Goal: Task Accomplishment & Management: Use online tool/utility

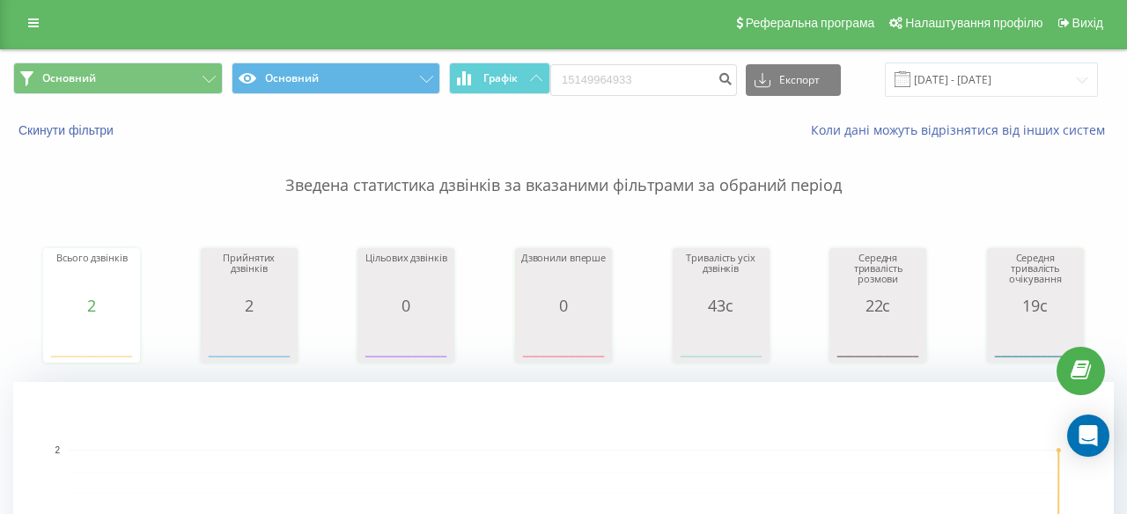
scroll to position [0, 27]
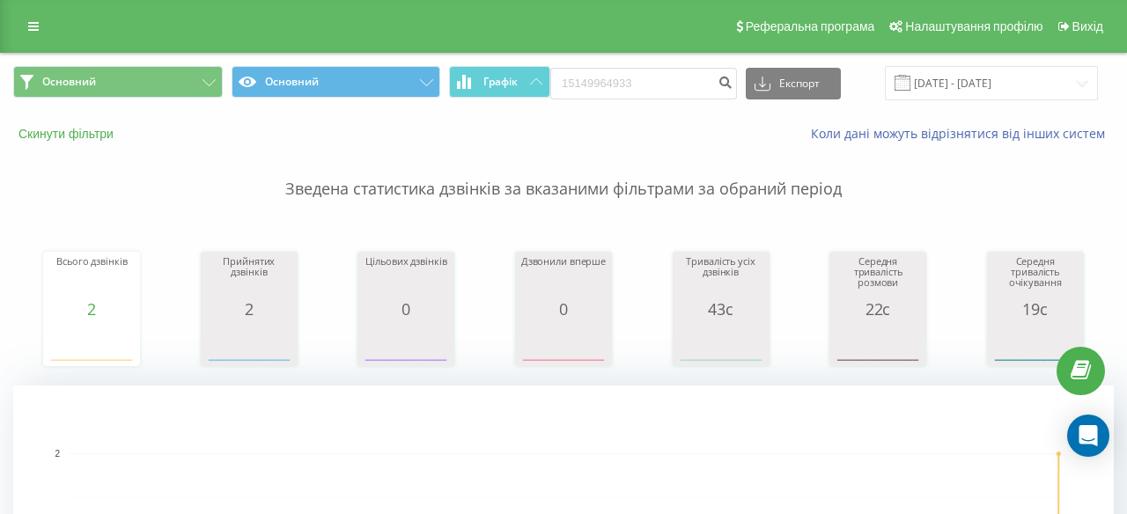
click at [89, 137] on button "Скинути фільтри" at bounding box center [67, 134] width 109 height 16
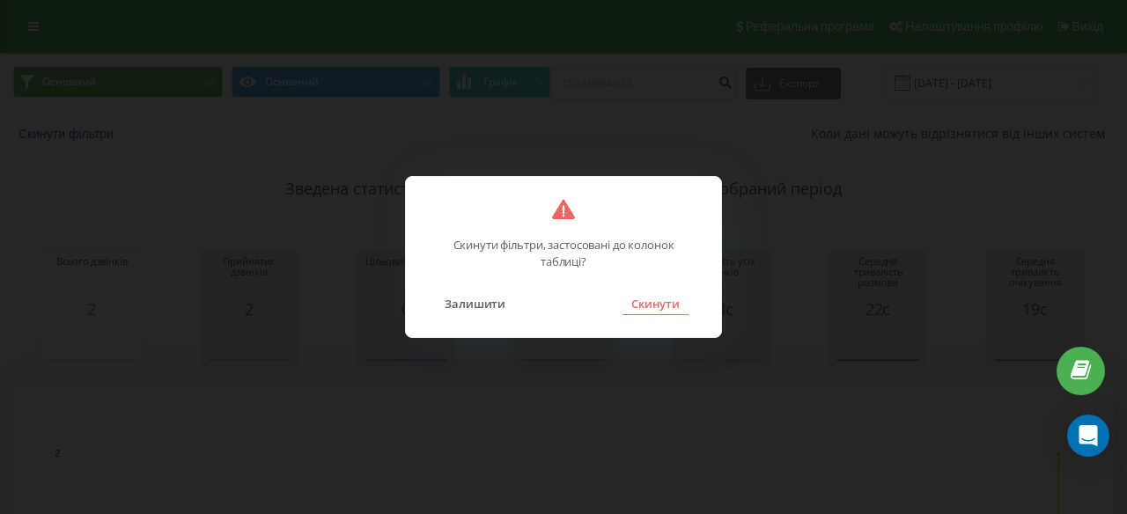
click at [656, 307] on button "Скинути" at bounding box center [656, 303] width 66 height 23
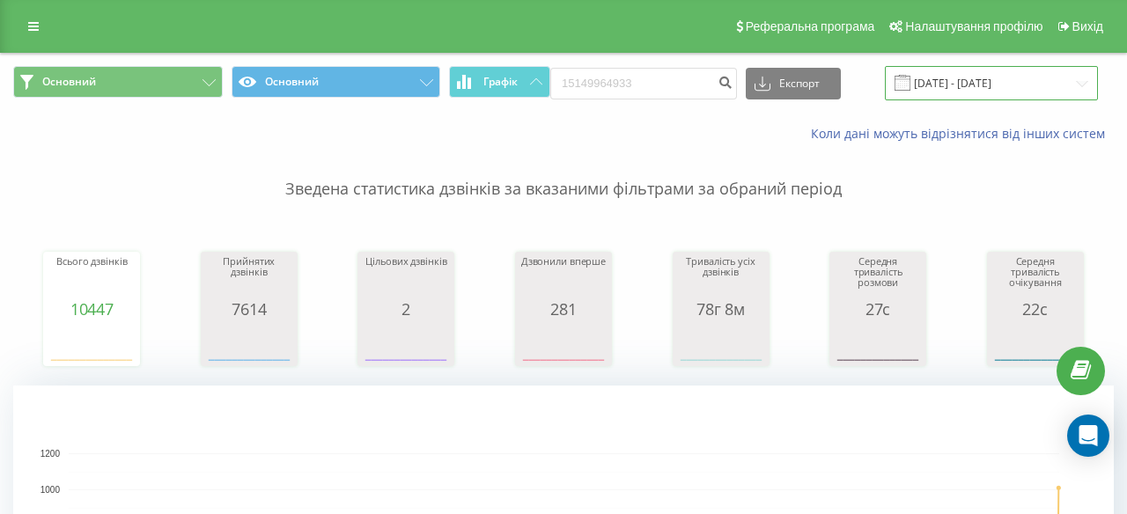
click at [931, 80] on input "[DATE] - [DATE]" at bounding box center [991, 83] width 213 height 34
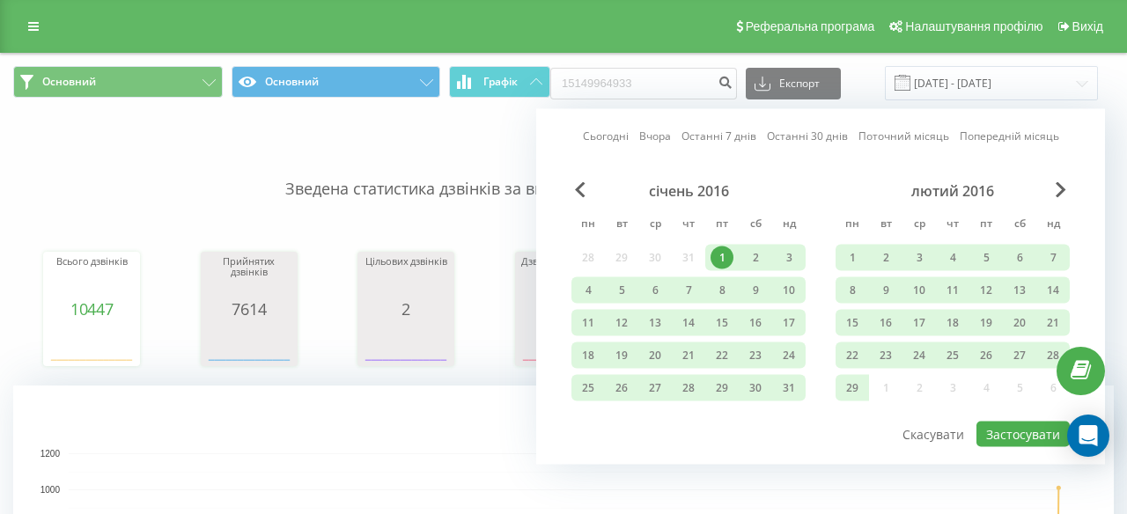
click at [906, 138] on link "Поточний місяць" at bounding box center [904, 136] width 91 height 17
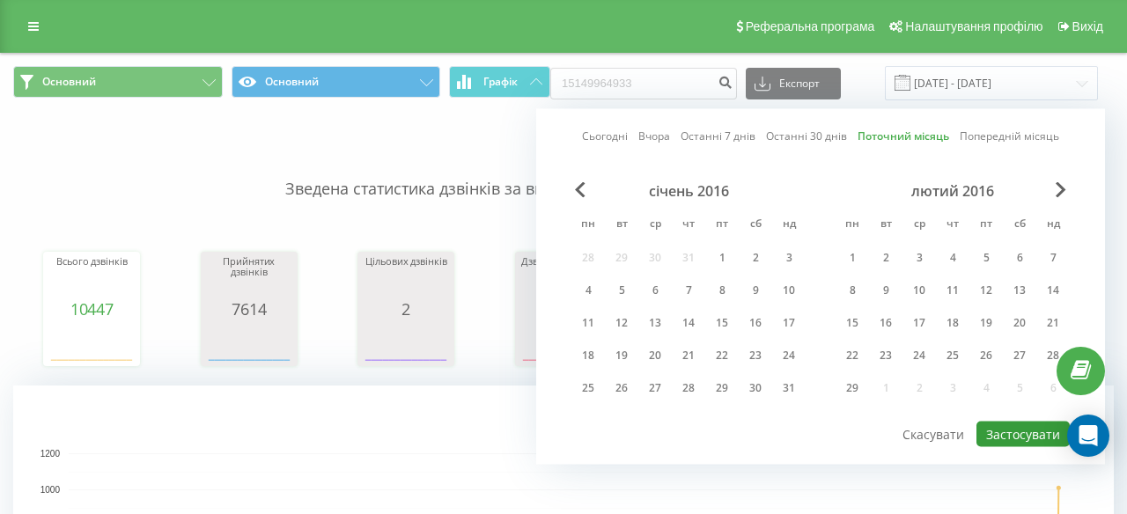
click at [1028, 443] on button "Застосувати" at bounding box center [1023, 435] width 93 height 26
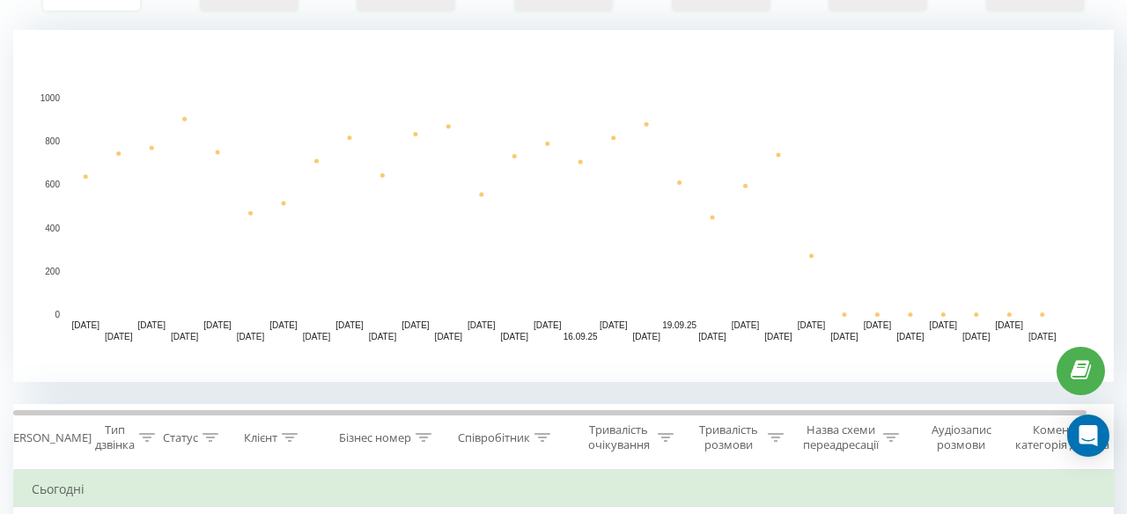
scroll to position [696, 0]
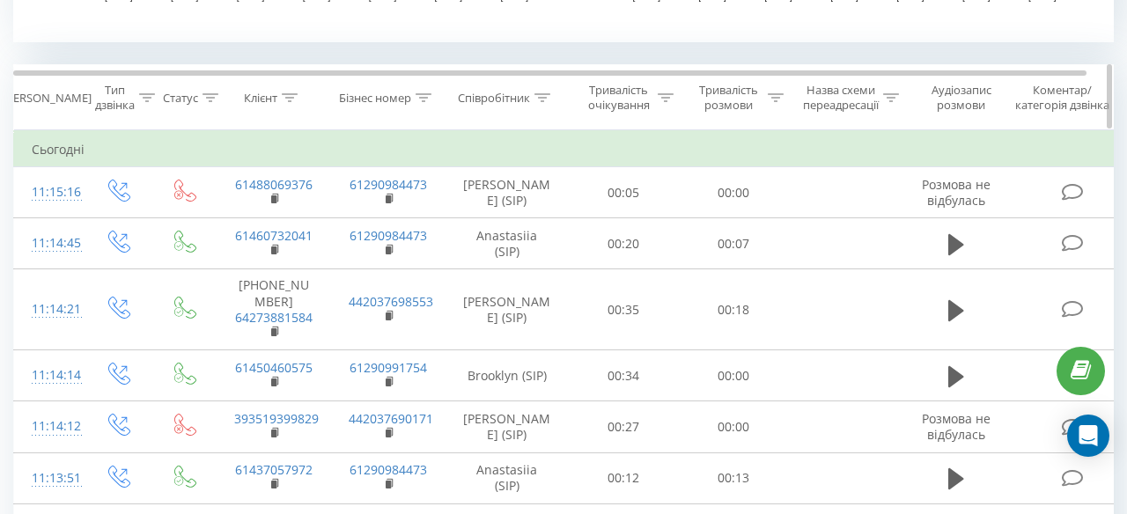
click at [550, 100] on icon at bounding box center [543, 97] width 16 height 9
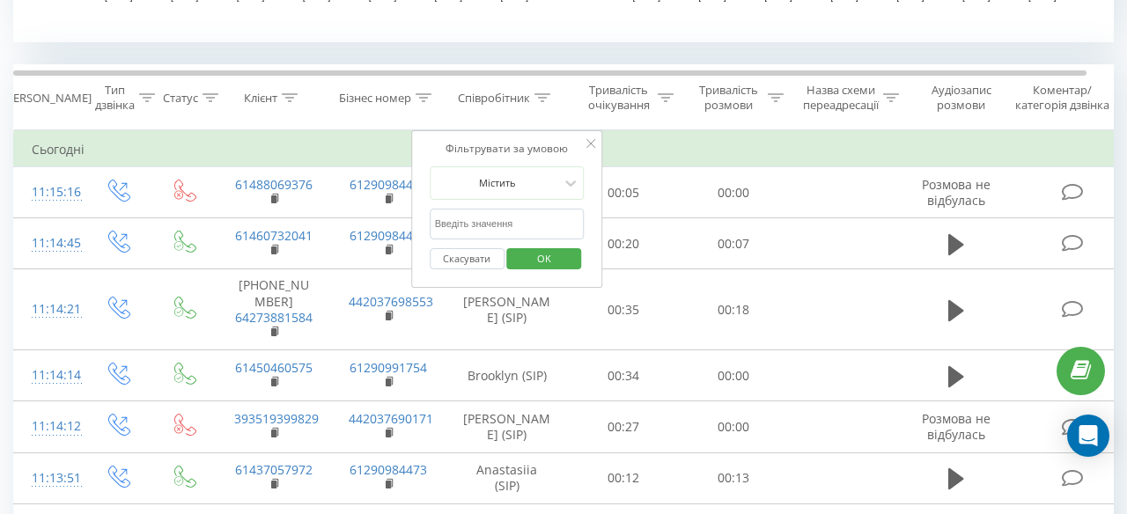
click at [496, 225] on input "text" at bounding box center [507, 224] width 155 height 31
type input "Anastasiia"
click at [553, 262] on span "OK" at bounding box center [544, 258] width 49 height 27
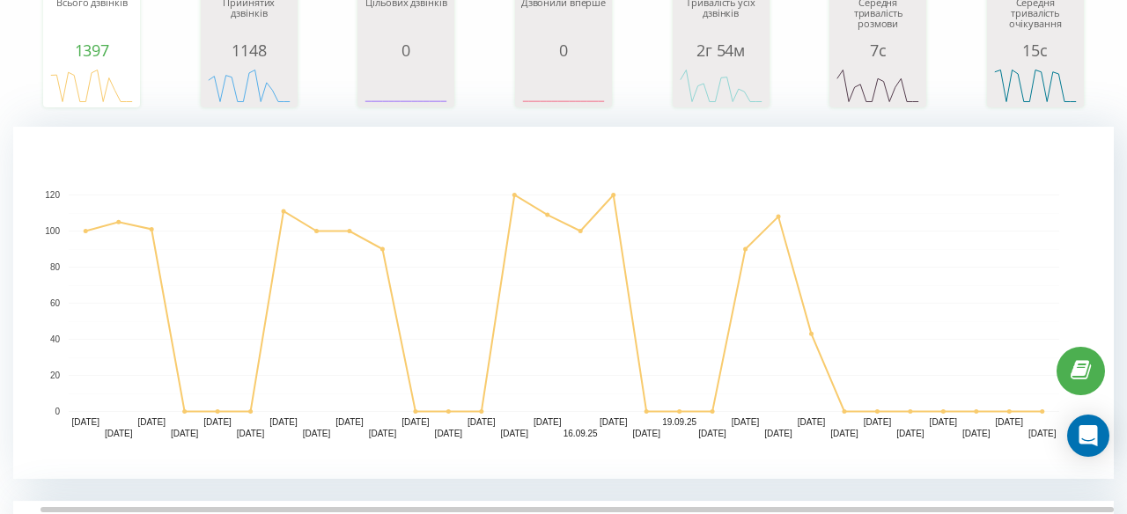
scroll to position [261, 0]
click at [747, 268] on rect "A chart." at bounding box center [564, 302] width 991 height 218
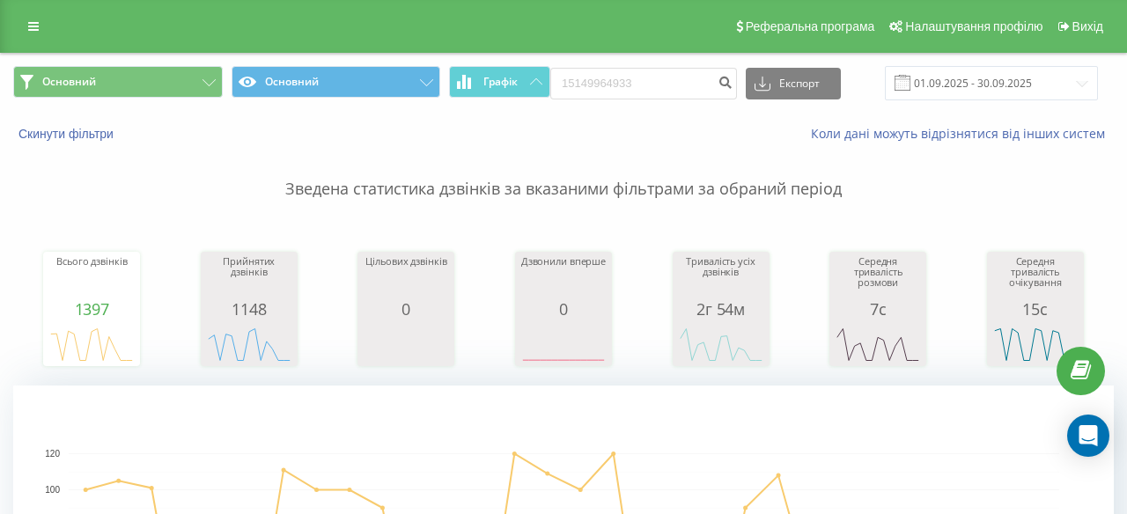
scroll to position [514, 0]
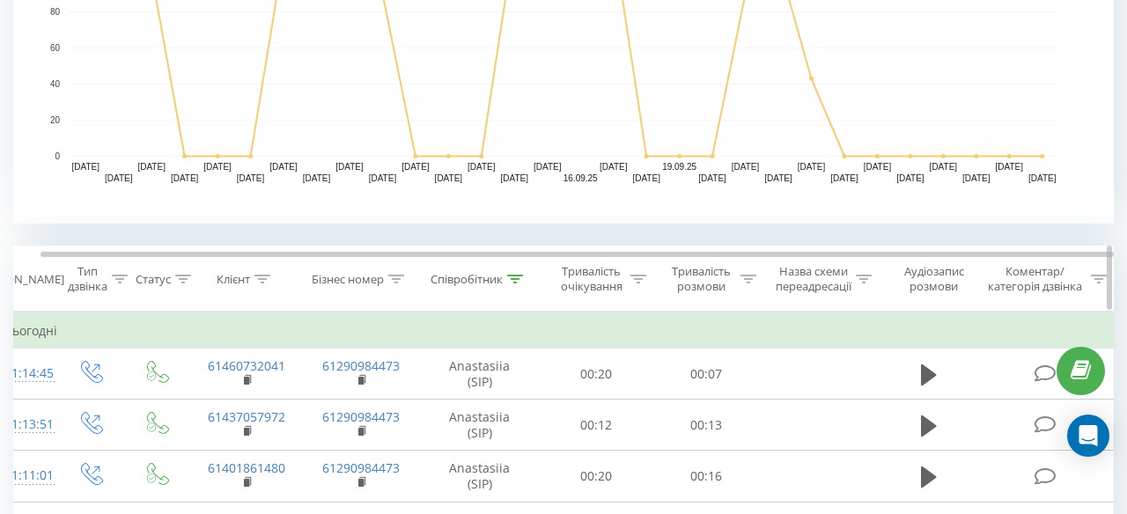
click at [521, 277] on icon at bounding box center [515, 279] width 16 height 9
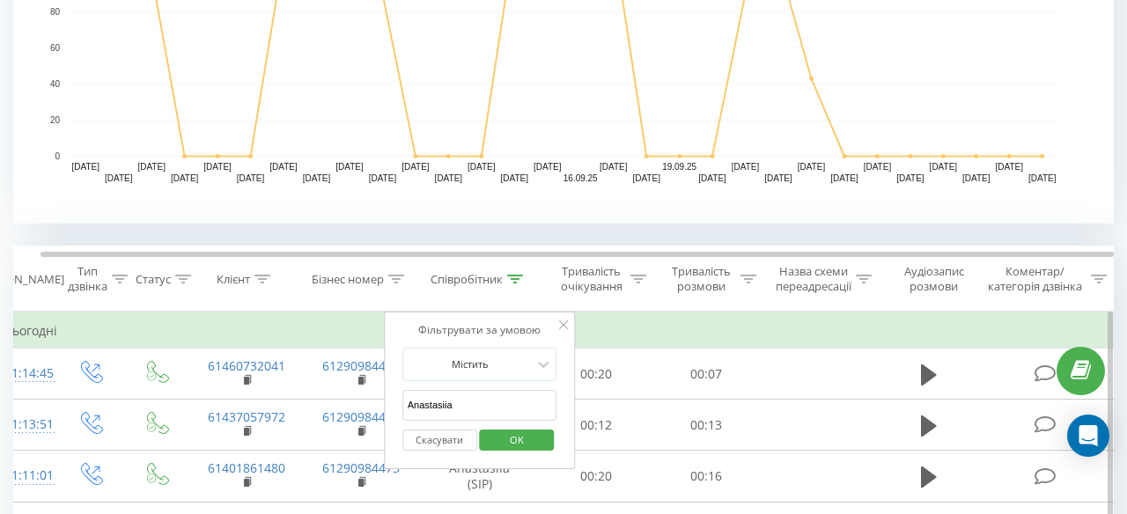
click at [517, 434] on span "OK" at bounding box center [516, 439] width 49 height 27
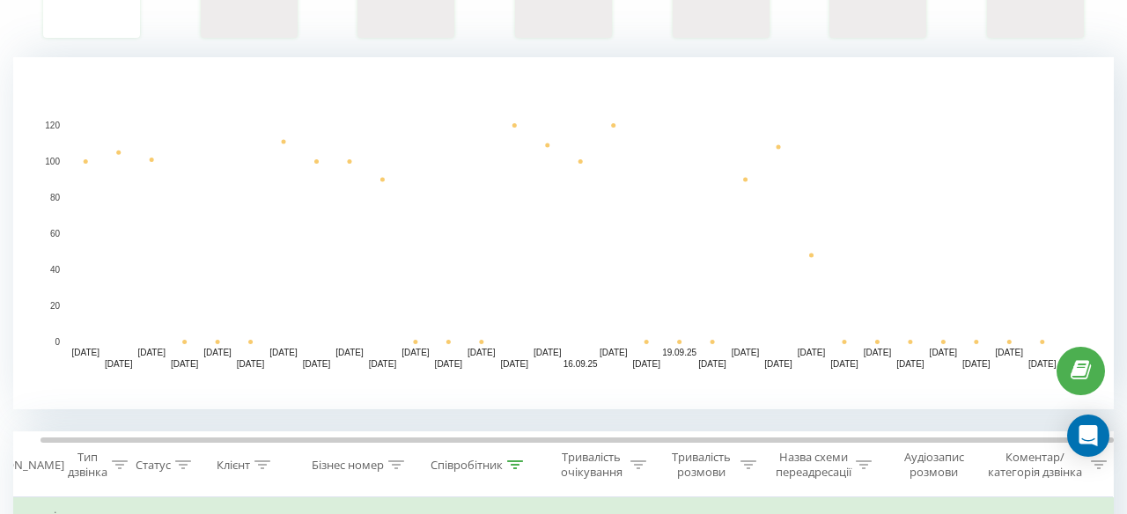
scroll to position [566, 0]
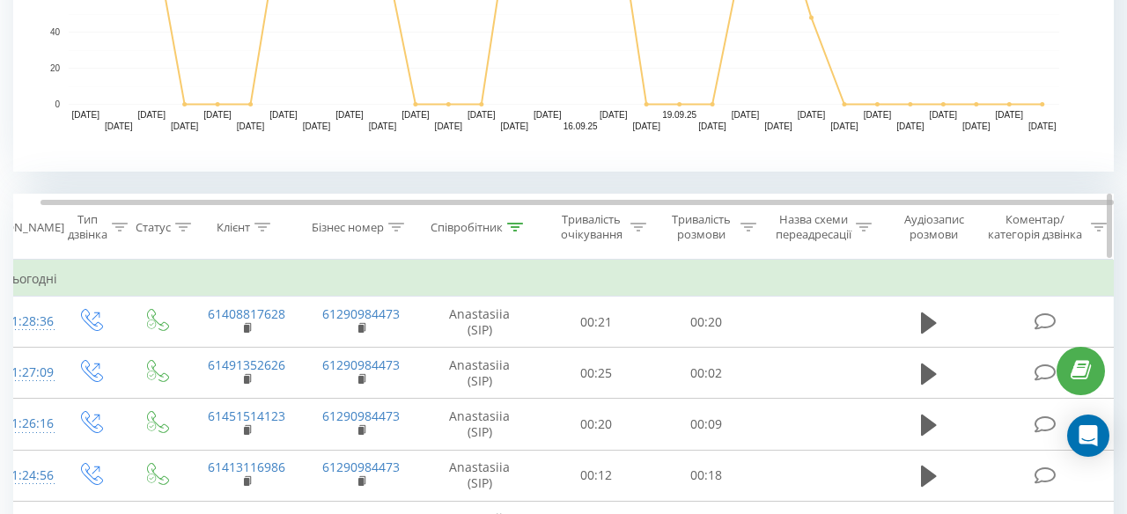
click at [517, 227] on icon at bounding box center [515, 227] width 16 height 9
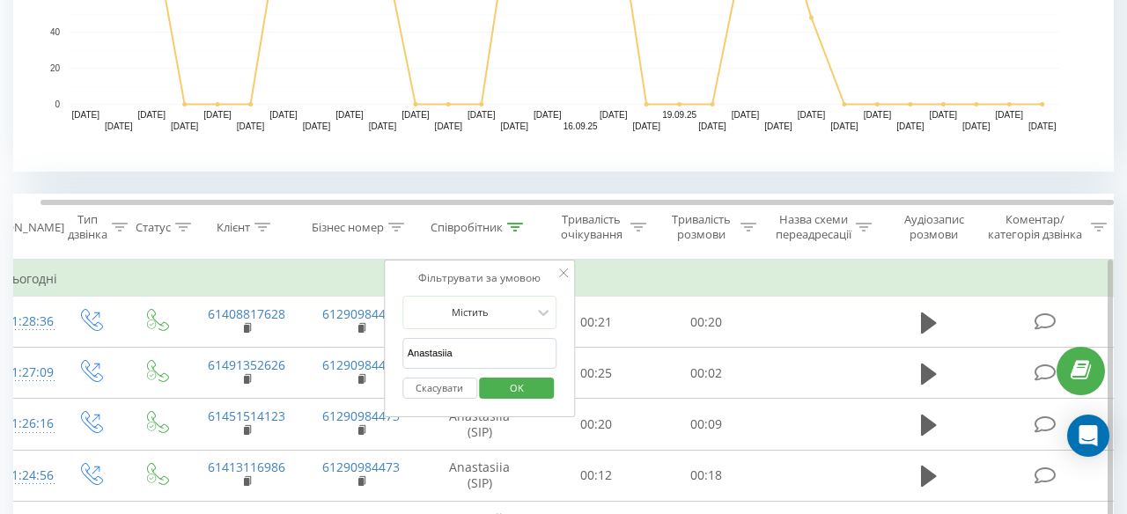
click at [509, 395] on span "OK" at bounding box center [516, 387] width 49 height 27
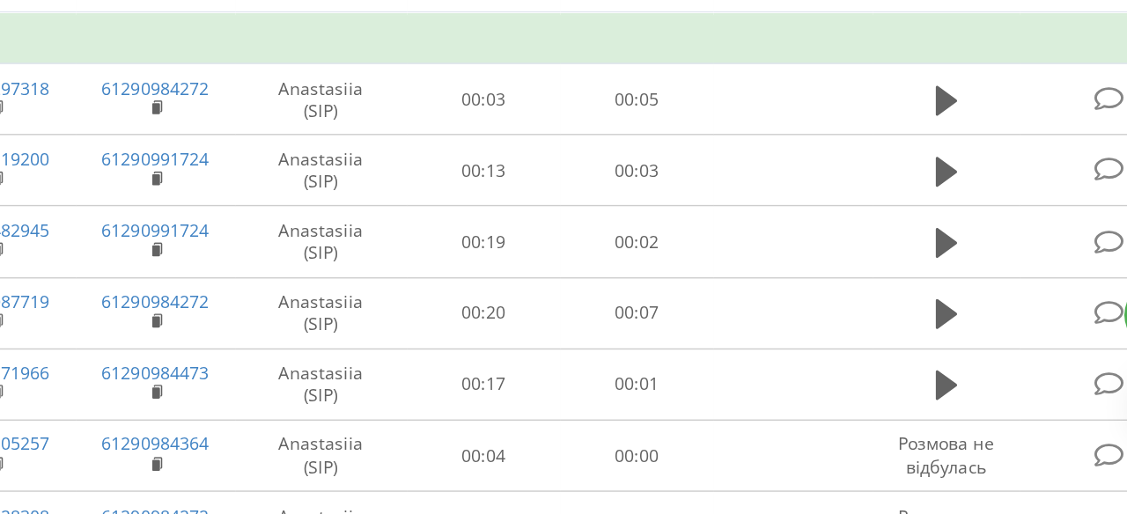
scroll to position [894, 0]
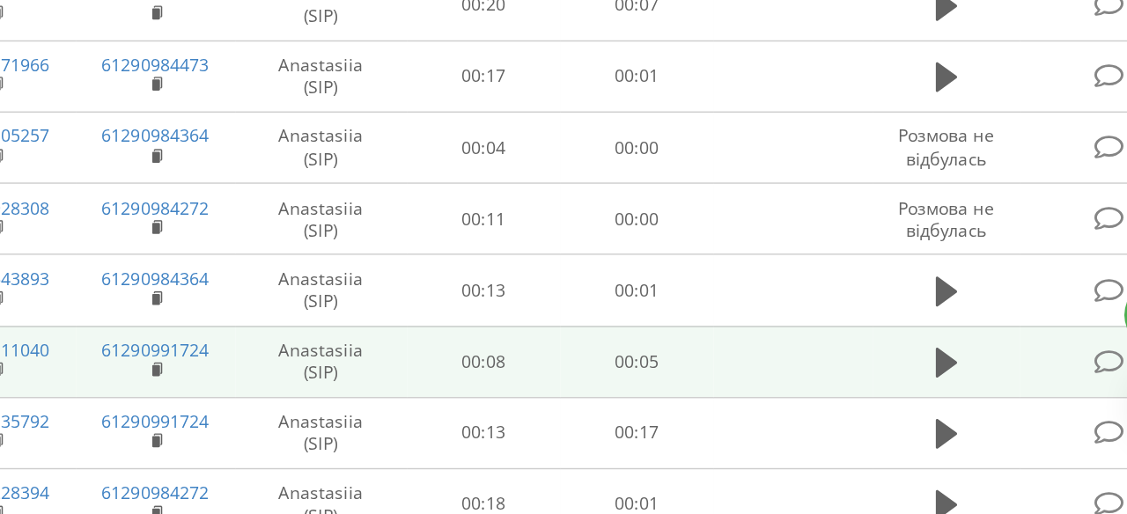
click at [614, 379] on td "00:13" at bounding box center [597, 353] width 110 height 51
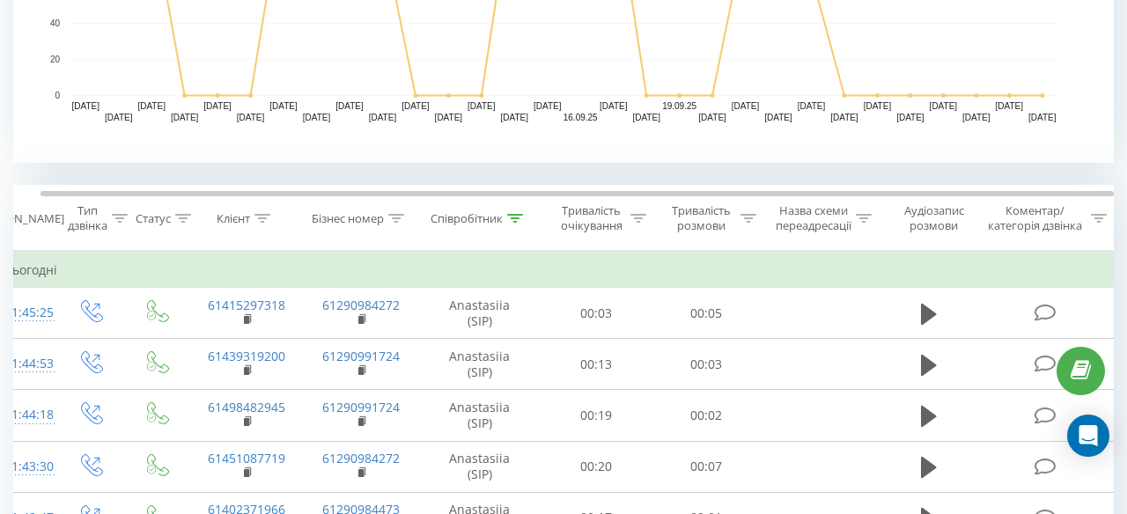
scroll to position [736, 0]
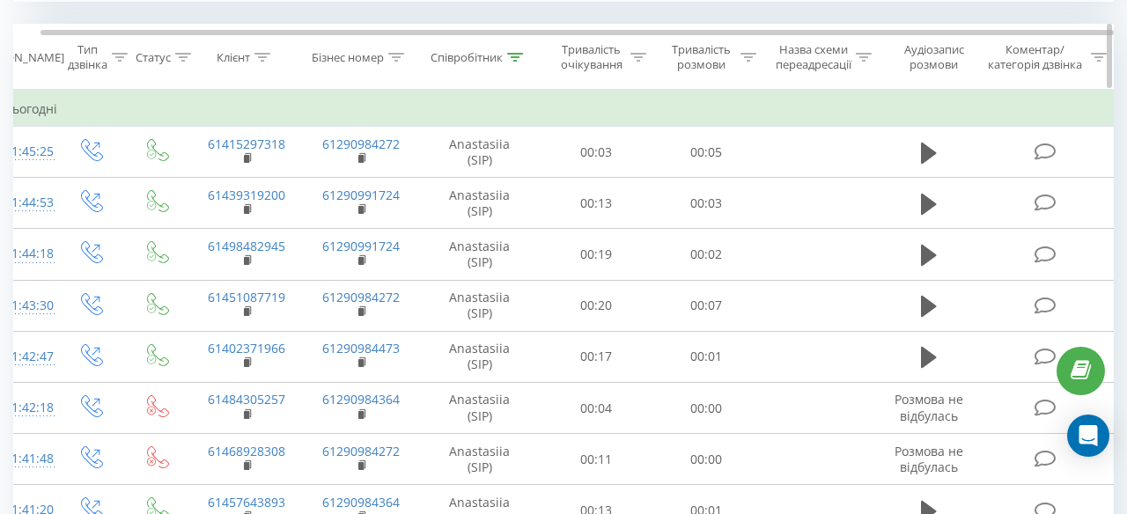
click at [517, 53] on icon at bounding box center [516, 57] width 16 height 9
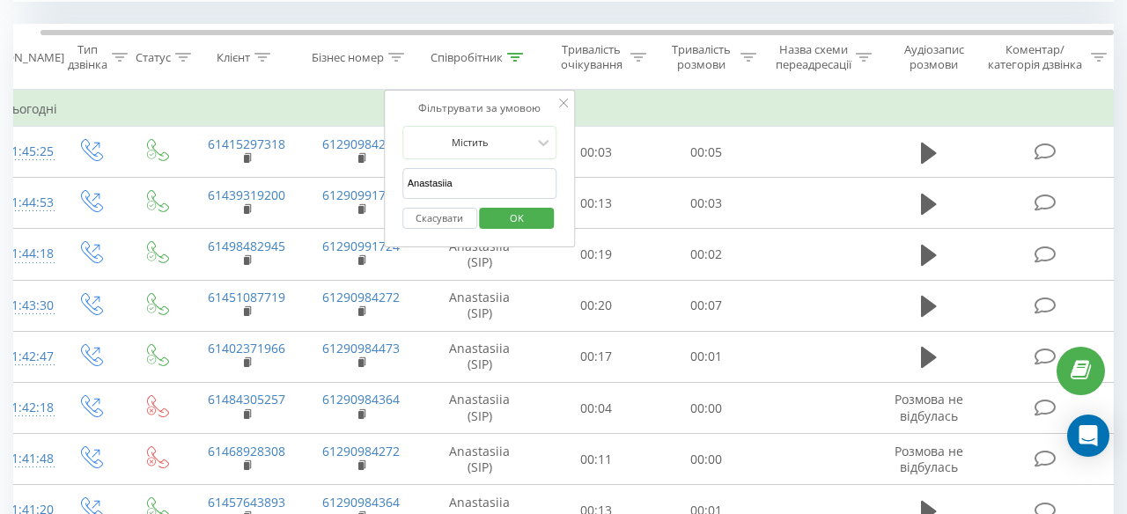
click at [519, 220] on span "OK" at bounding box center [516, 217] width 49 height 27
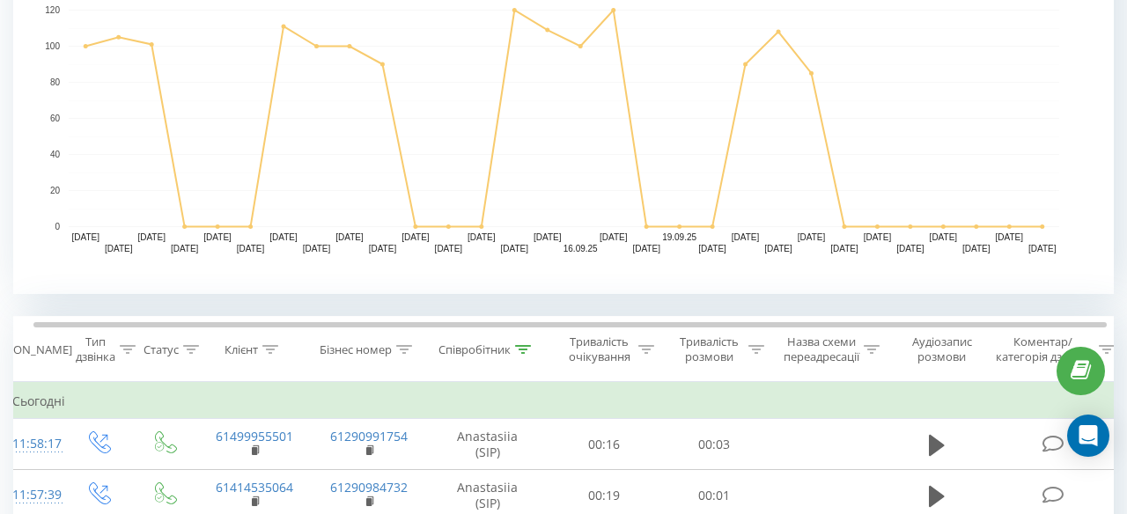
scroll to position [403, 0]
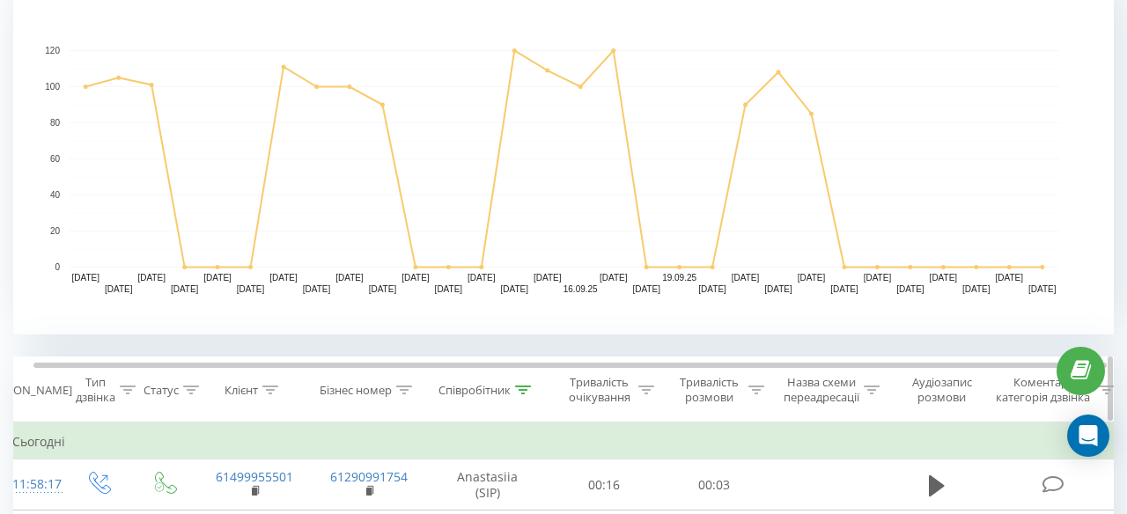
click at [521, 389] on icon at bounding box center [524, 390] width 16 height 9
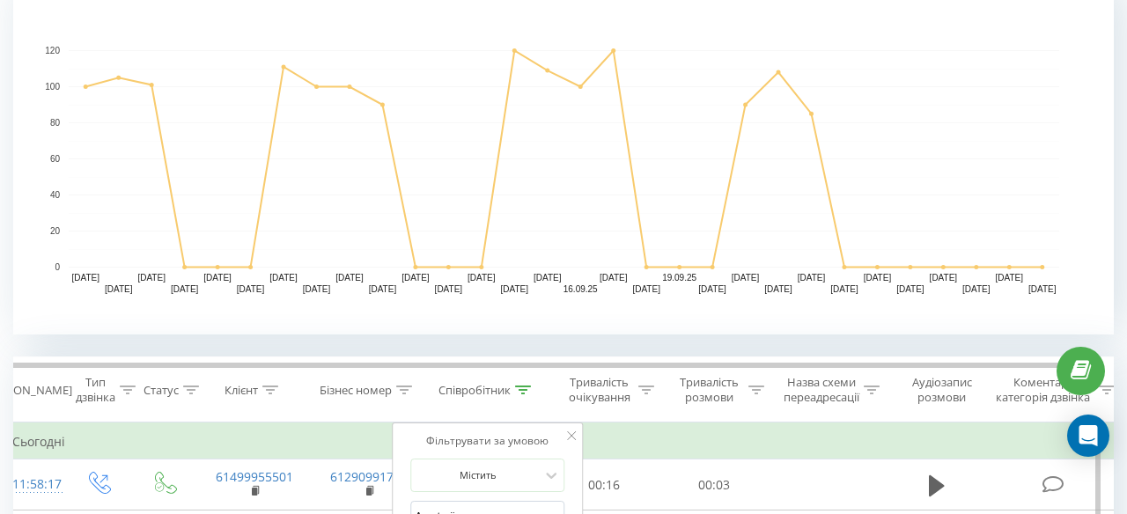
scroll to position [0, 0]
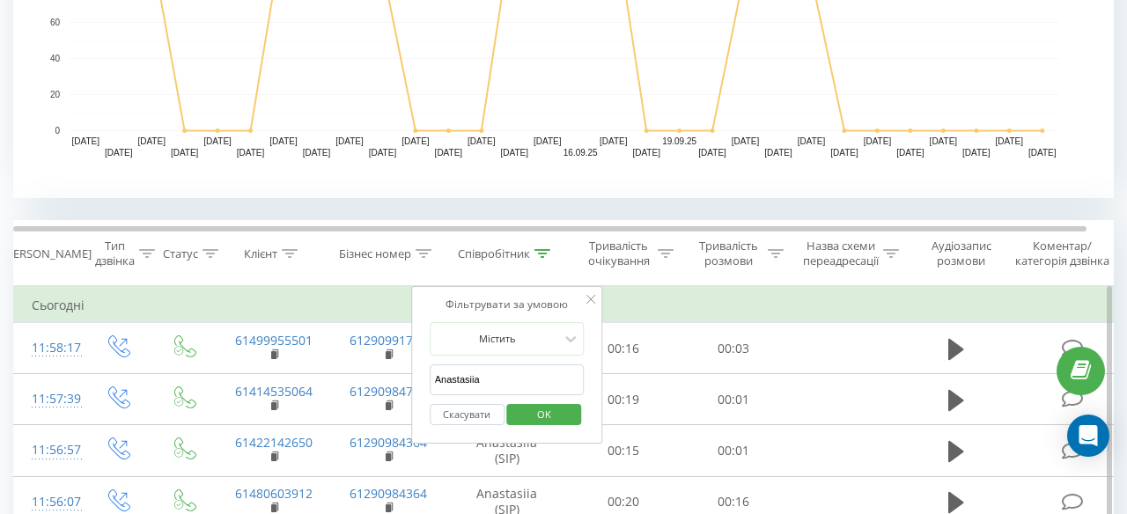
click at [555, 413] on span "OK" at bounding box center [544, 414] width 49 height 27
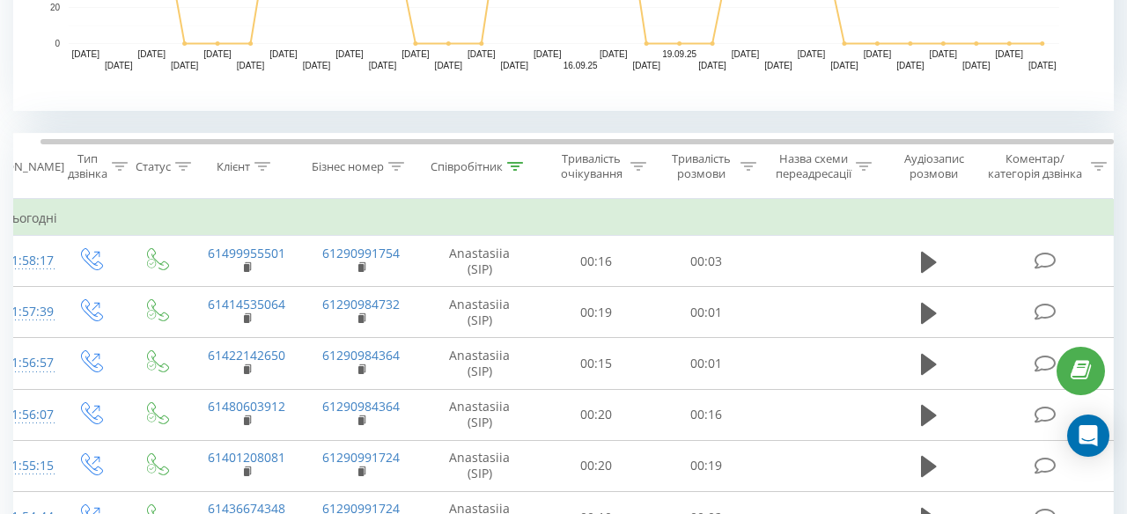
scroll to position [632, 0]
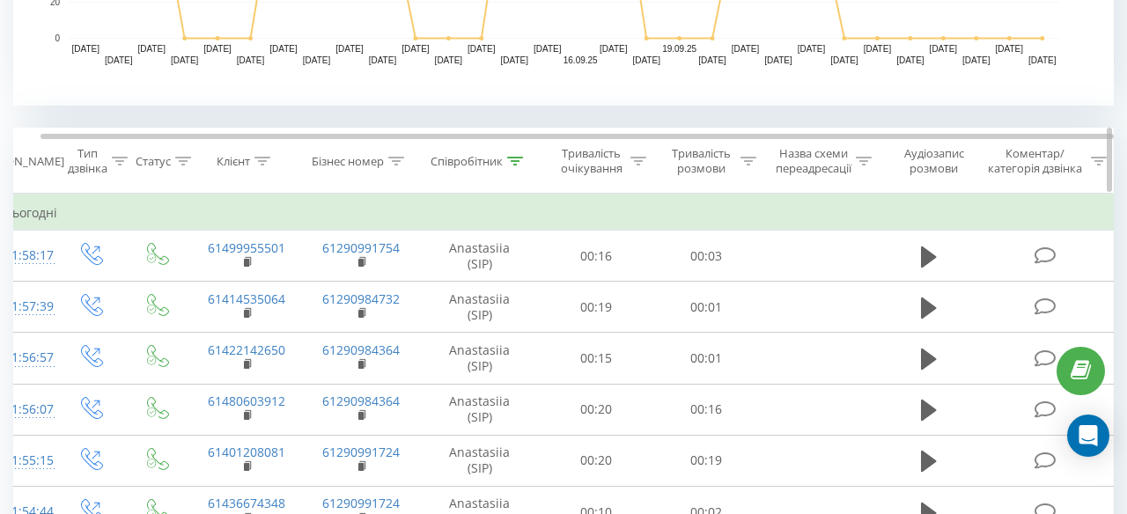
click at [520, 165] on div at bounding box center [515, 161] width 16 height 15
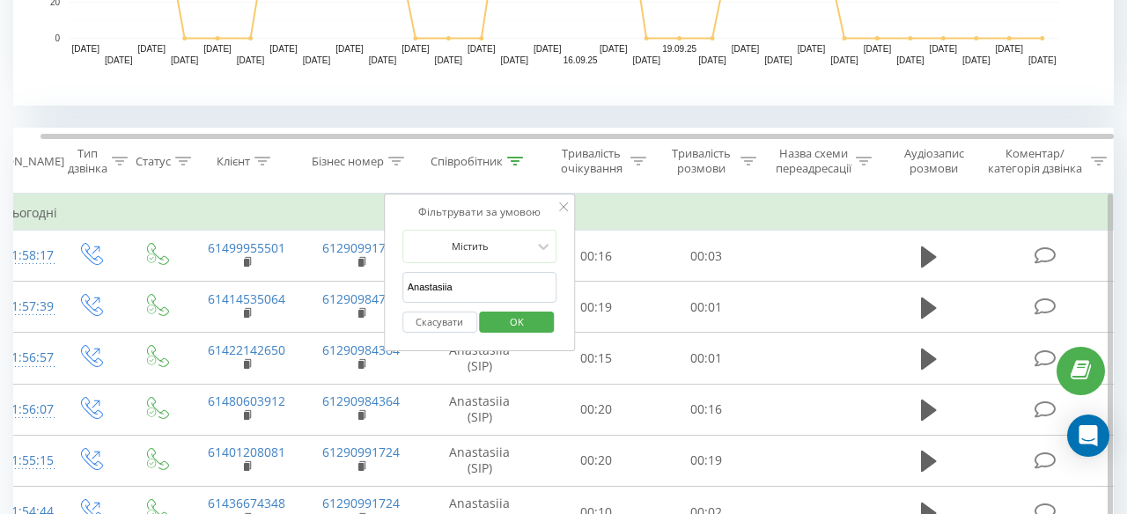
click at [495, 293] on input "Anastasiia" at bounding box center [480, 287] width 155 height 31
click at [505, 327] on span "OK" at bounding box center [516, 321] width 49 height 27
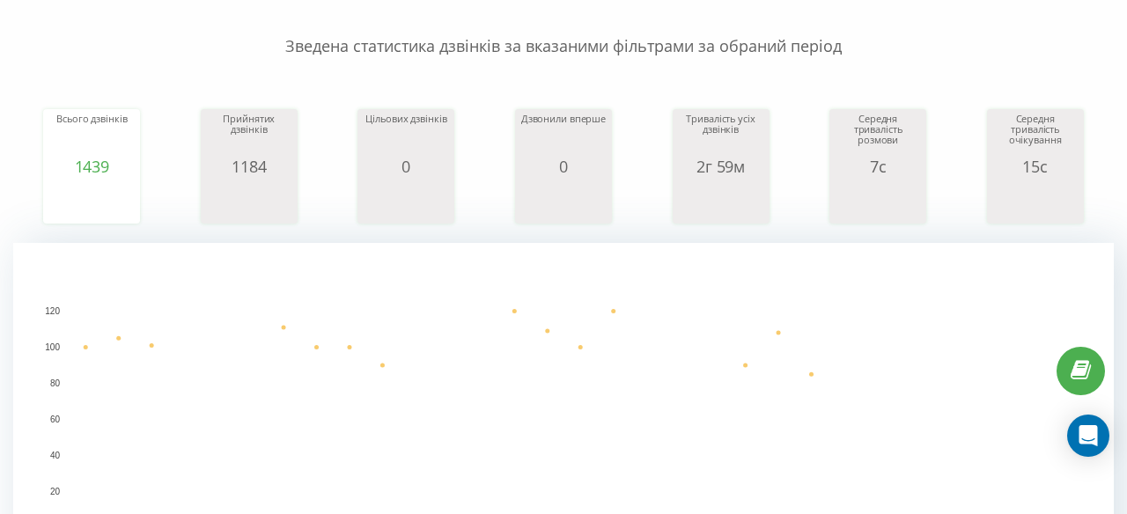
scroll to position [0, 0]
